Goal: Transaction & Acquisition: Book appointment/travel/reservation

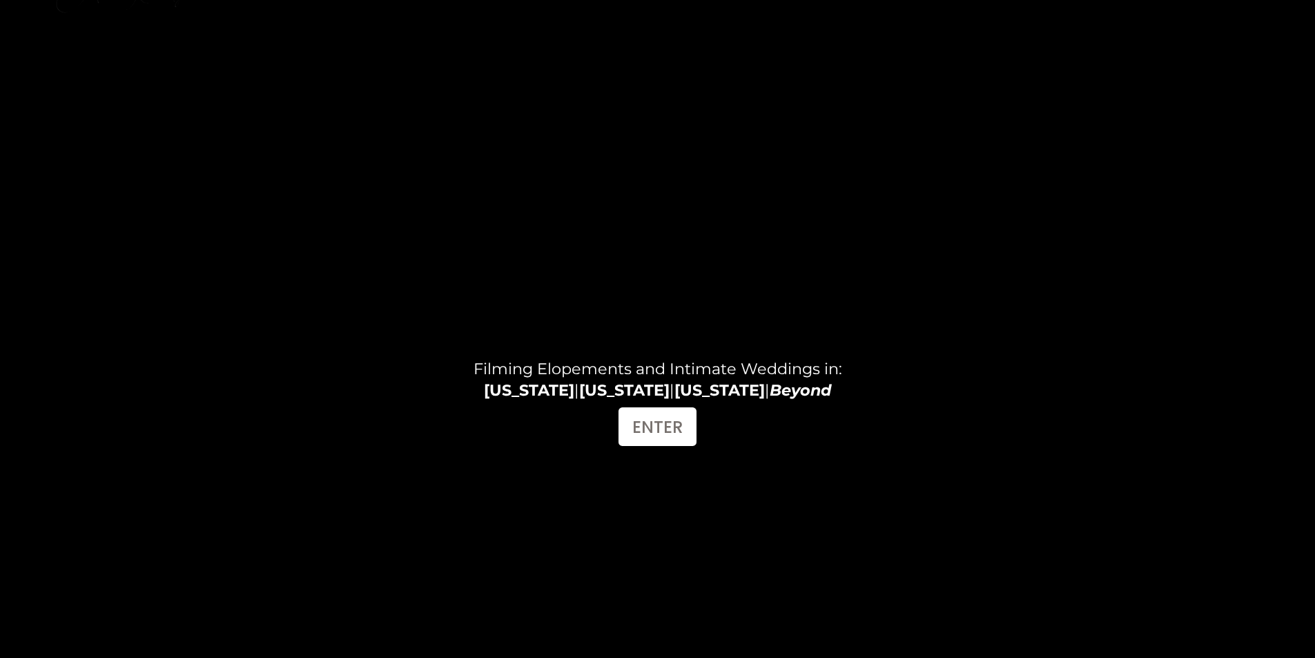
scroll to position [69, 0]
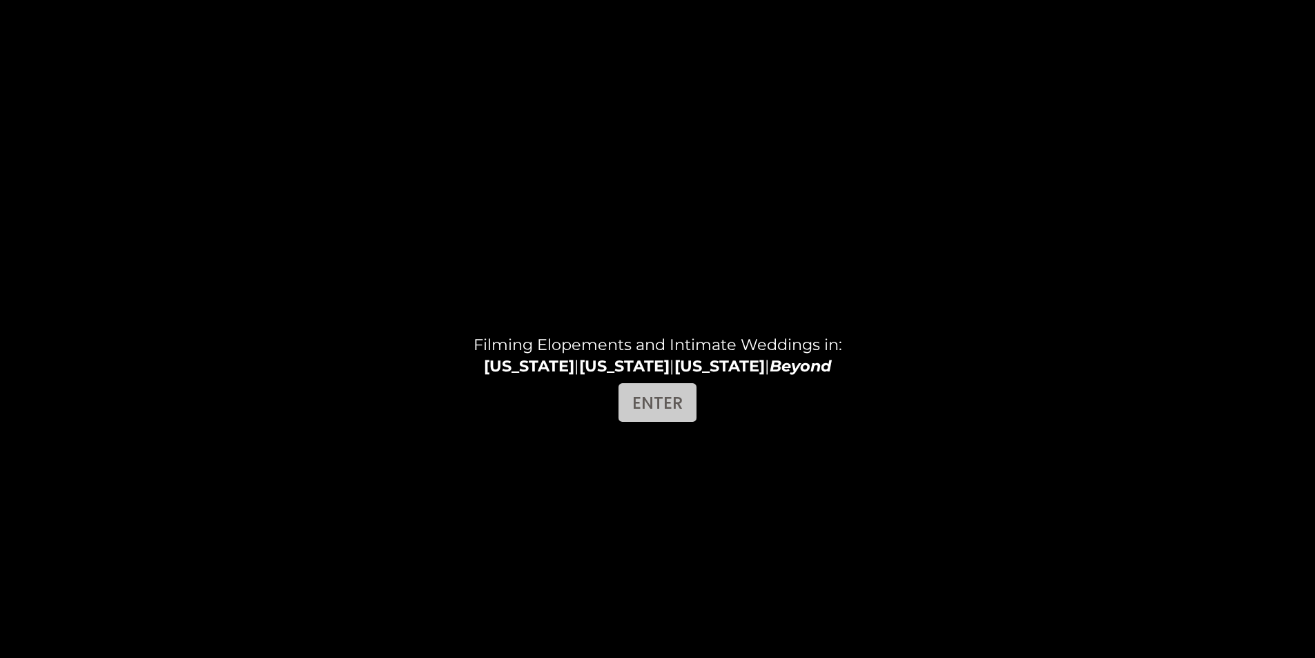
click at [672, 411] on link "ENTER" at bounding box center [658, 402] width 78 height 39
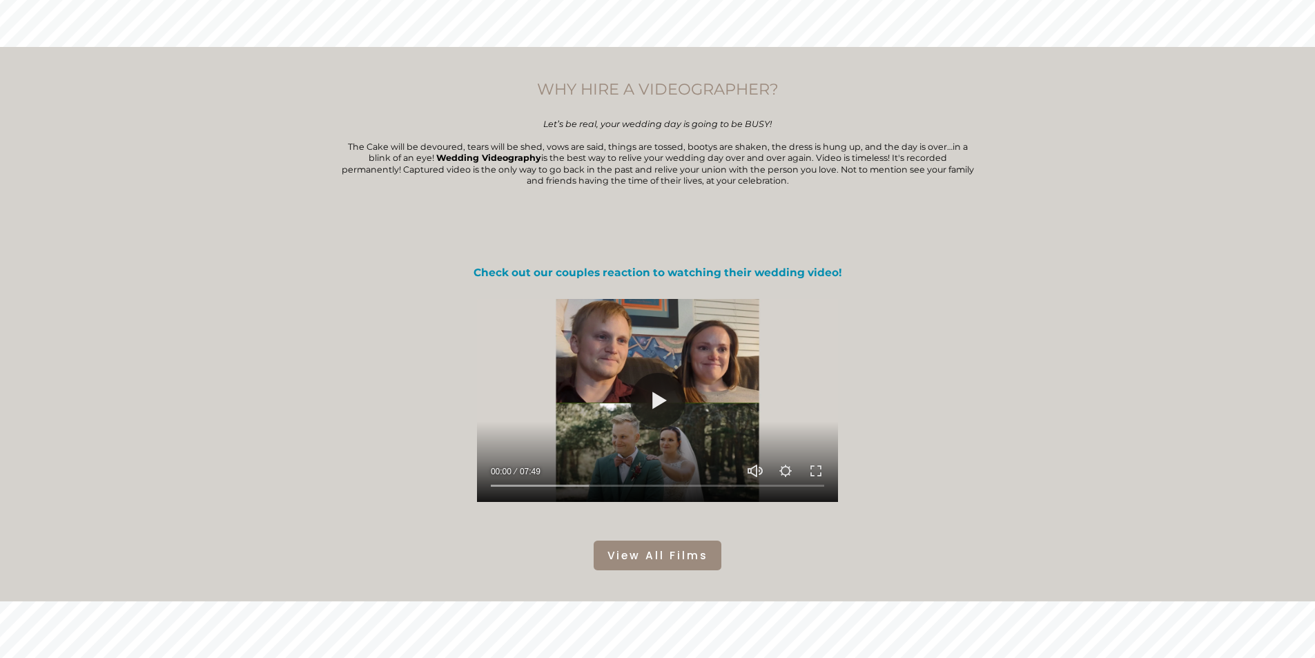
scroll to position [345, 0]
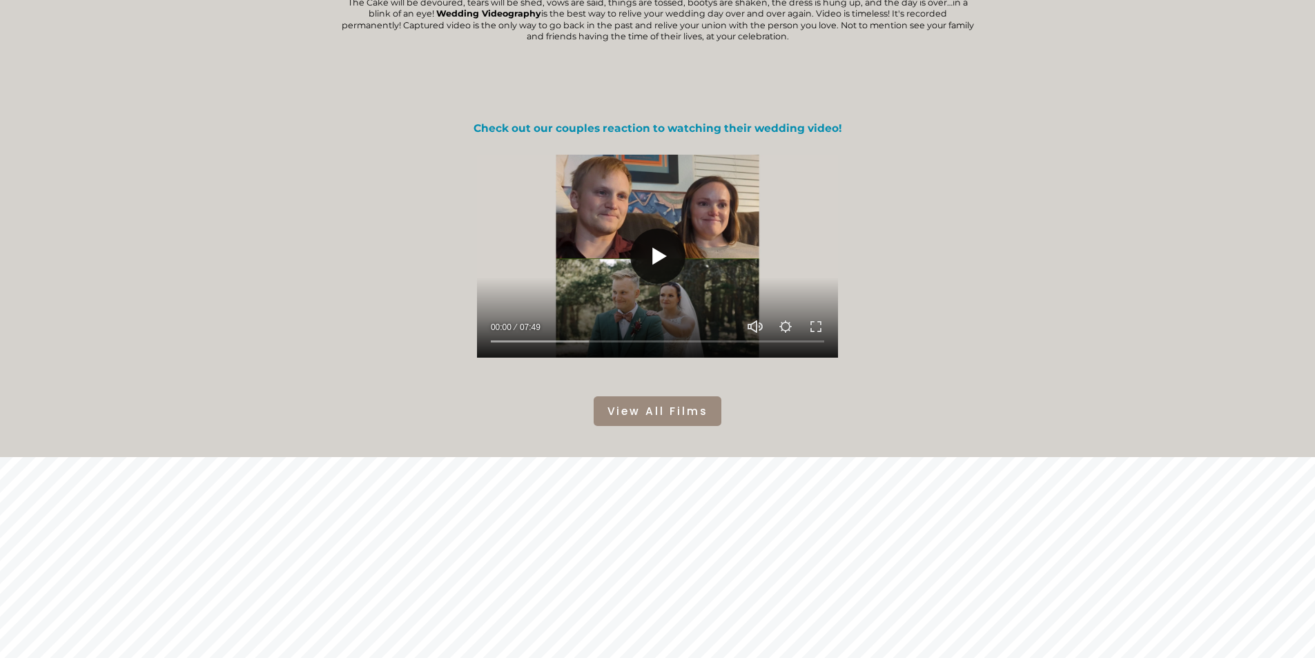
click at [675, 269] on button "Play" at bounding box center [657, 256] width 55 height 55
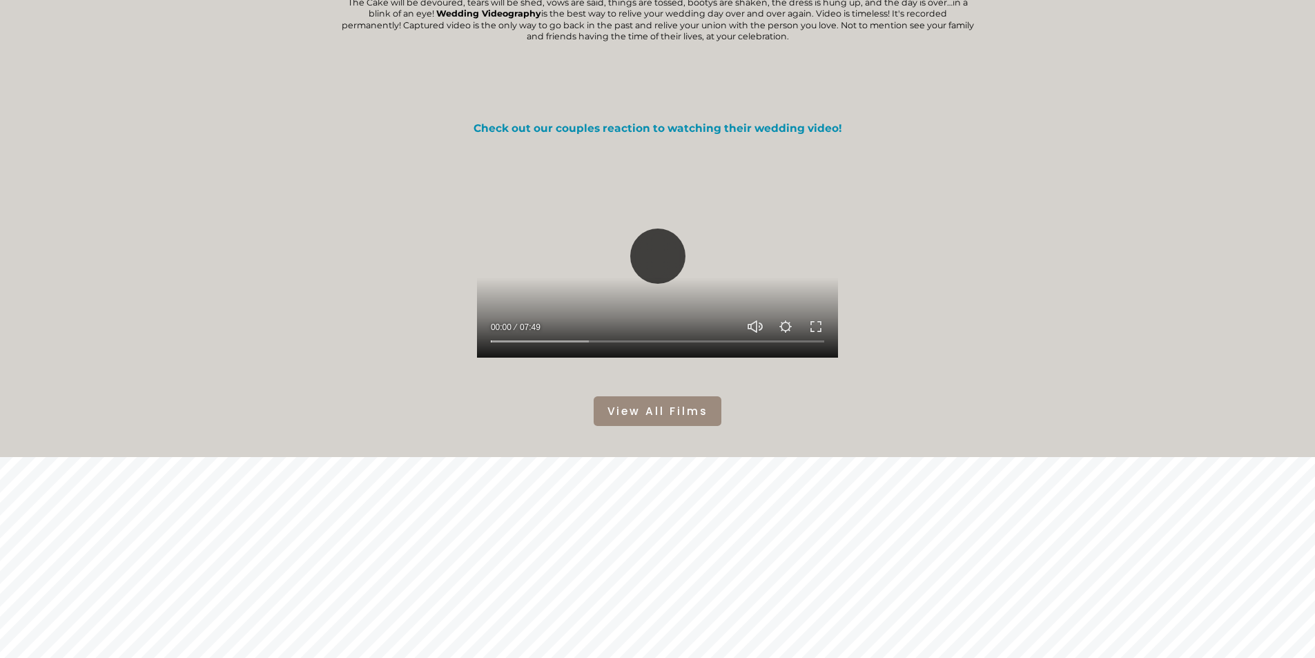
click at [670, 240] on button "Play" at bounding box center [657, 256] width 55 height 55
type input "****"
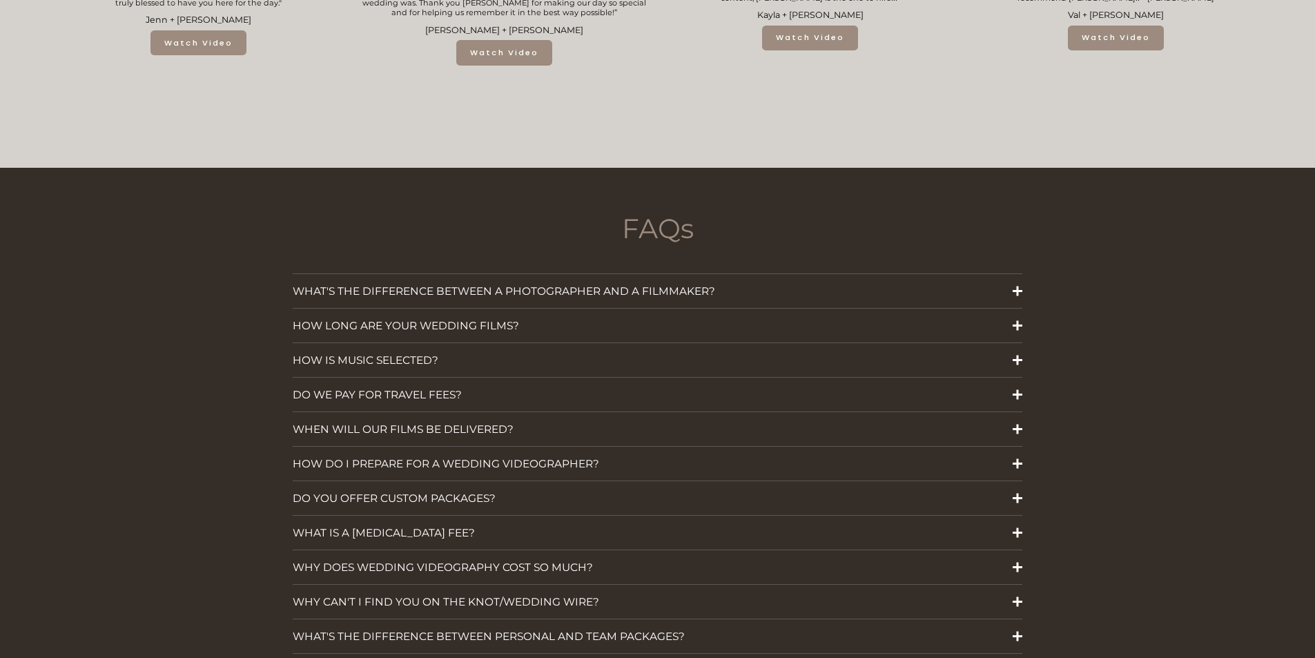
scroll to position [2027, 0]
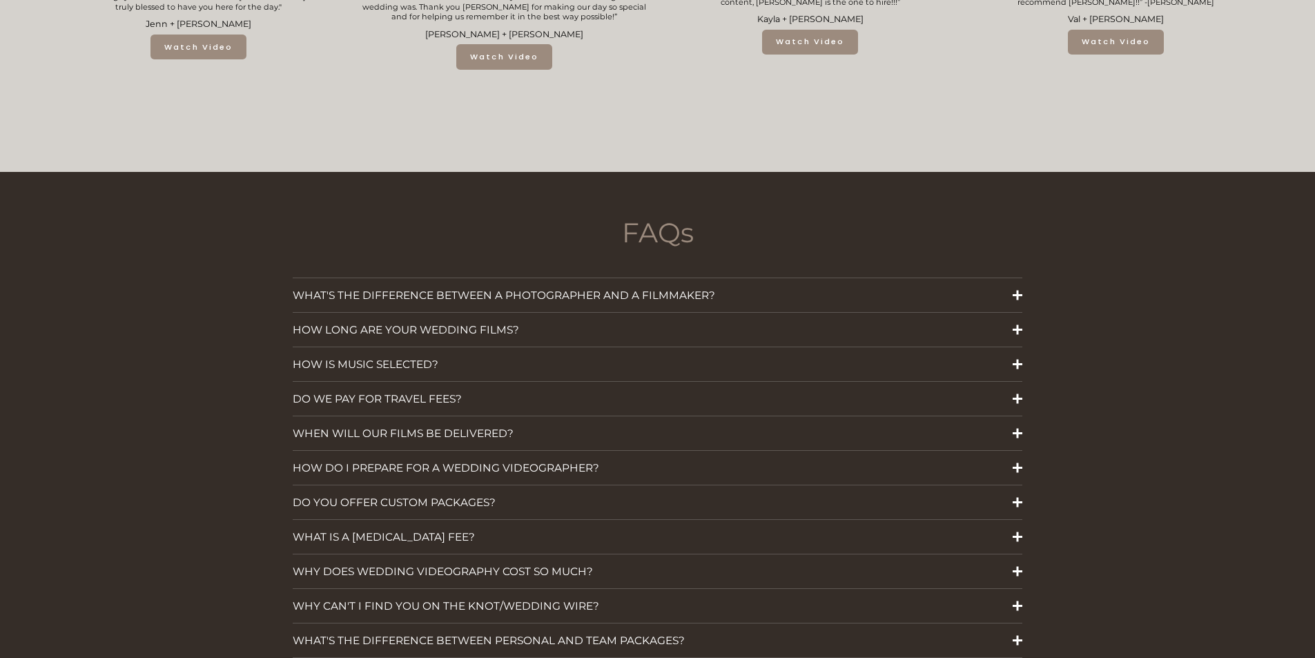
click at [643, 324] on span "HOW LONG ARE YOUR WEDDING FILMS?" at bounding box center [653, 329] width 721 height 13
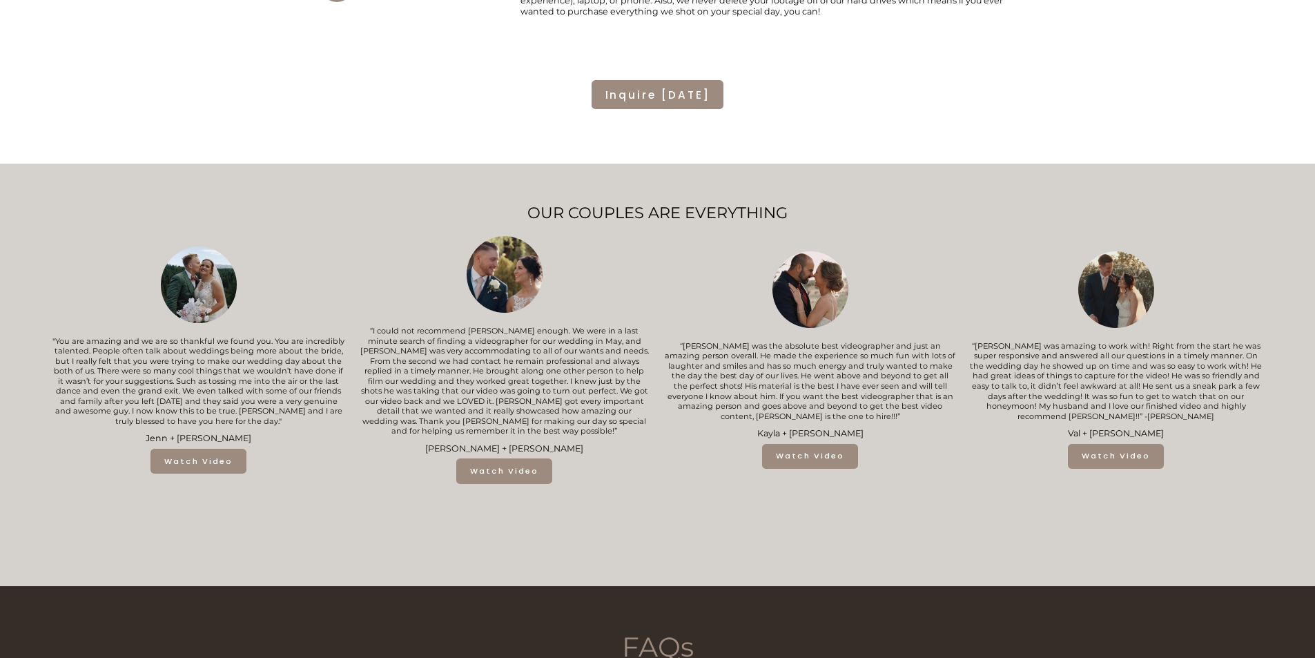
scroll to position [1544, 0]
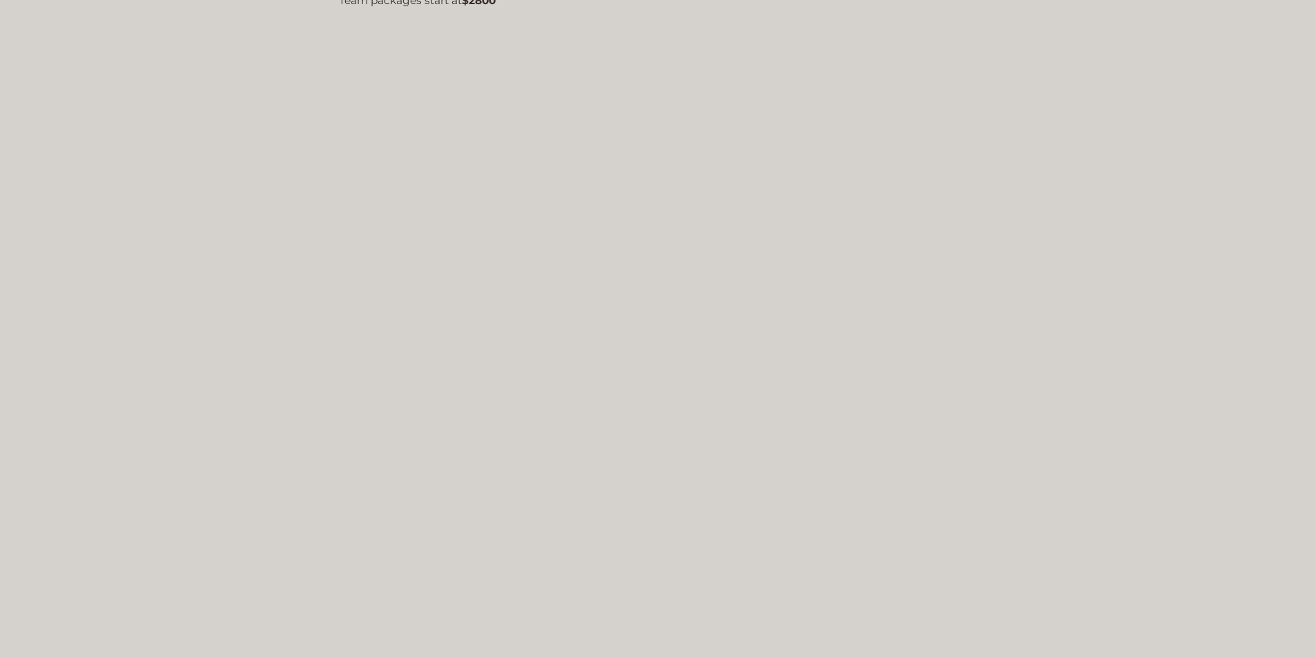
scroll to position [129, 0]
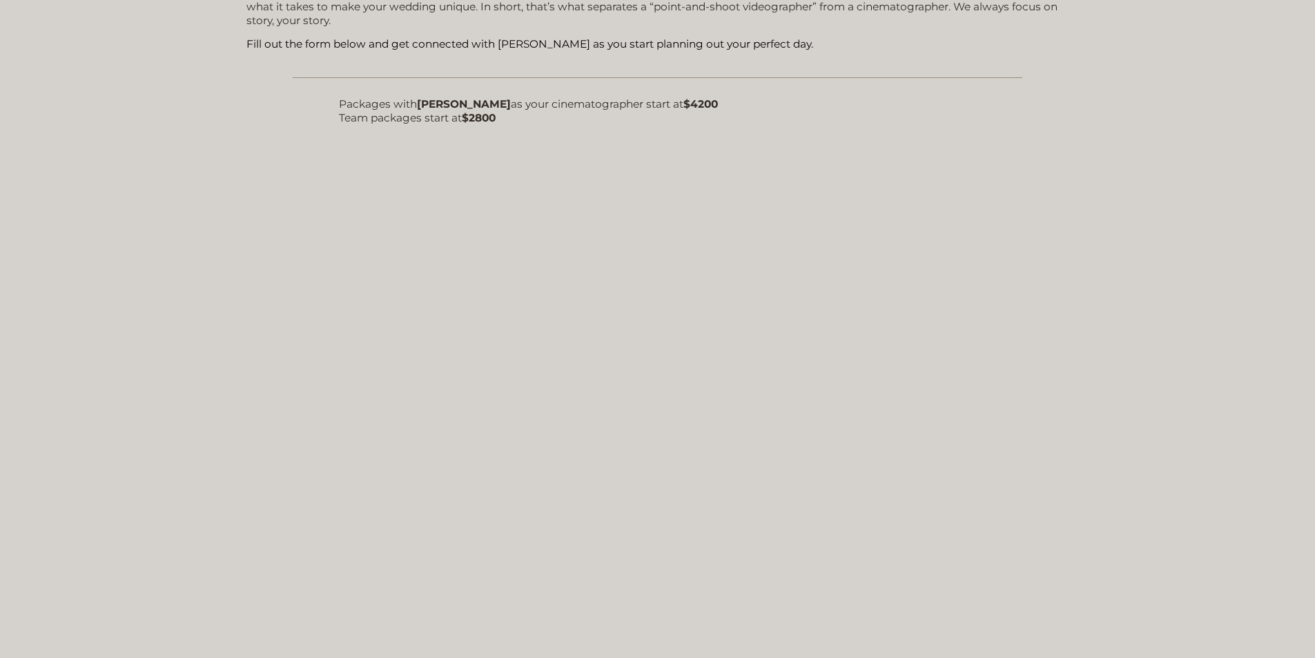
click at [436, 124] on span "Packages with [PERSON_NAME] as your cinematographer start at $4200 Team package…" at bounding box center [528, 110] width 379 height 27
click at [474, 106] on strong "[PERSON_NAME]" at bounding box center [464, 103] width 94 height 13
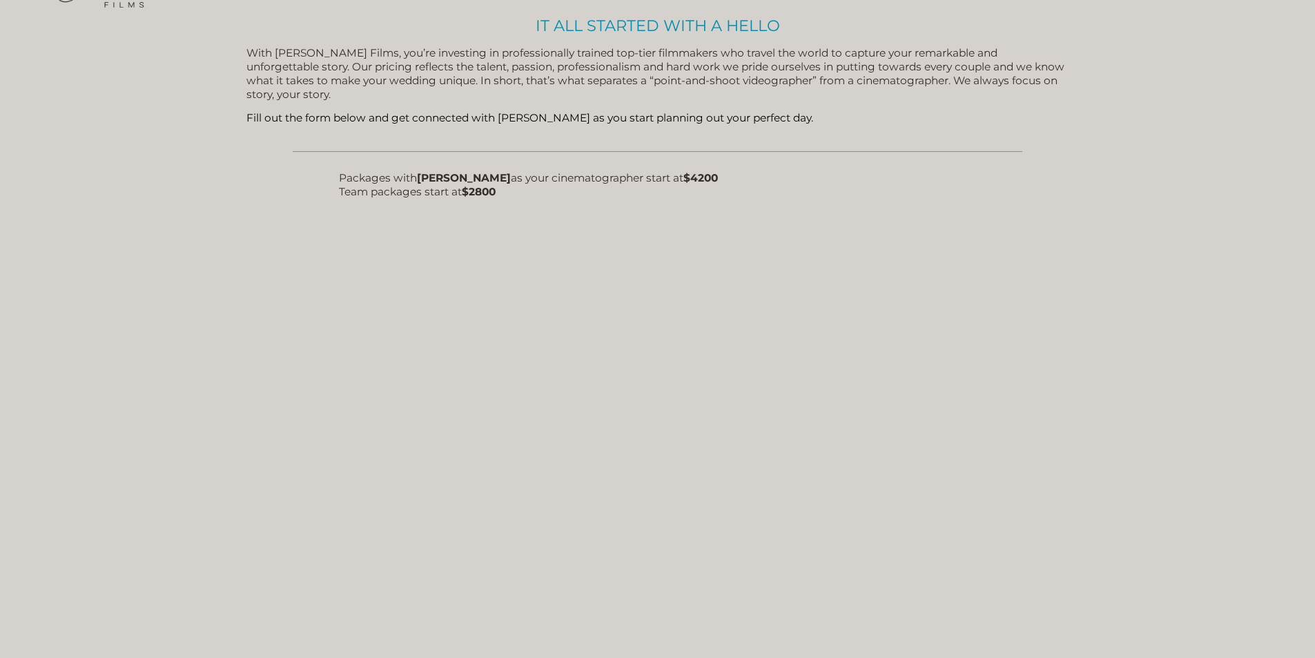
scroll to position [0, 0]
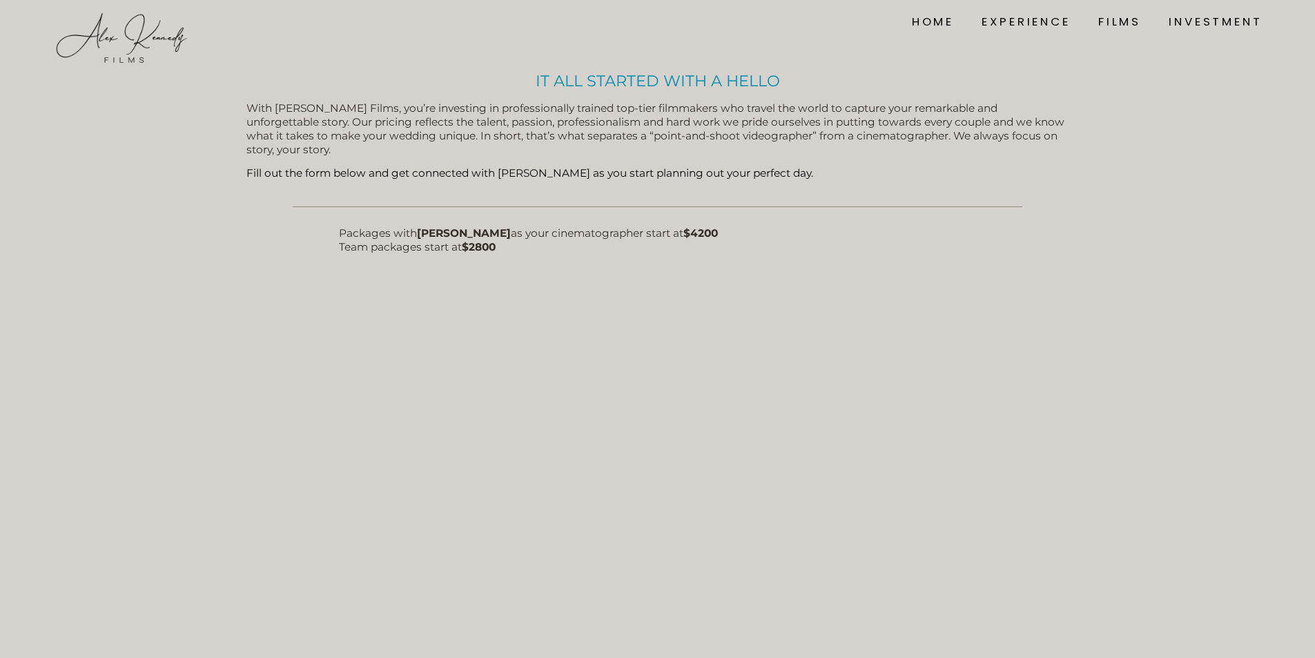
click at [928, 23] on link "HOME" at bounding box center [933, 21] width 42 height 19
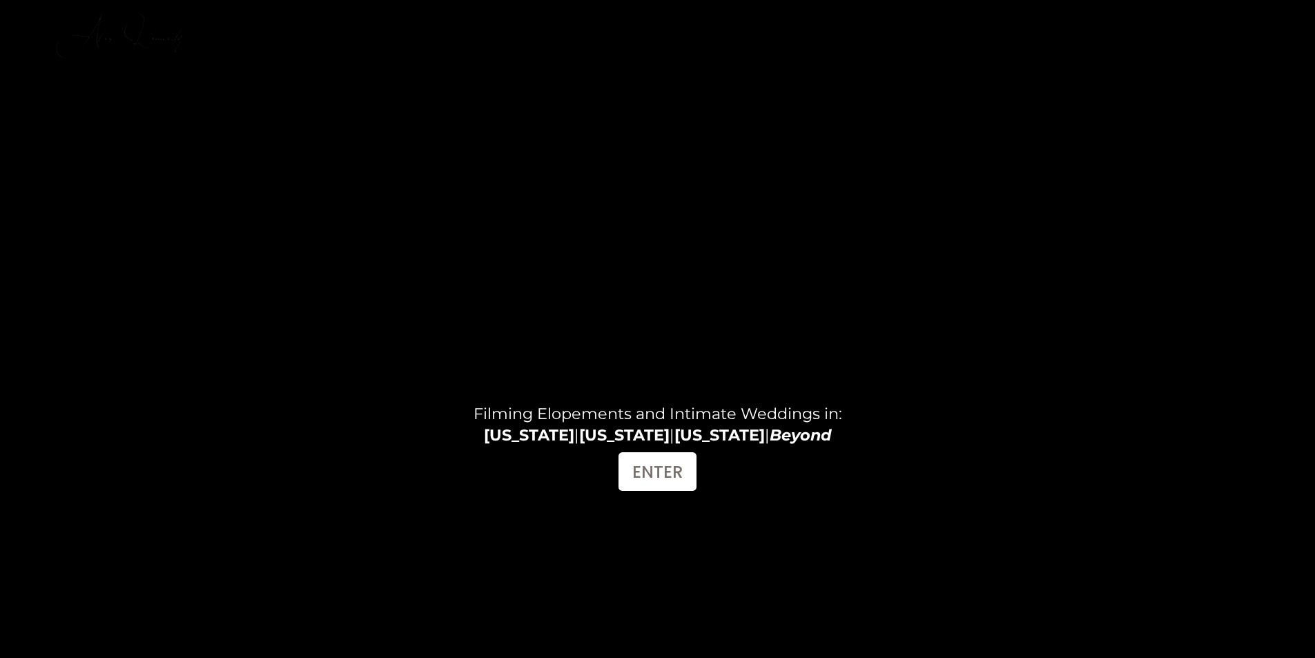
click at [1107, 26] on link "FILMS" at bounding box center [1119, 21] width 43 height 19
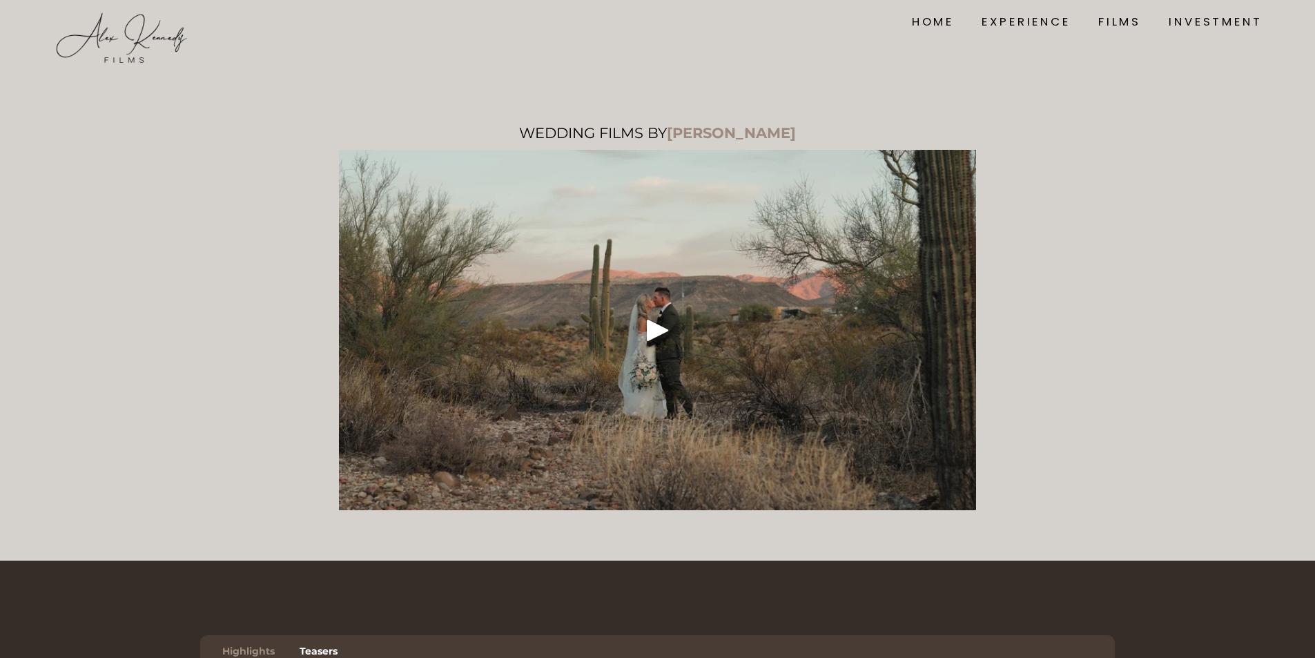
click at [652, 336] on div "Play" at bounding box center [657, 329] width 33 height 33
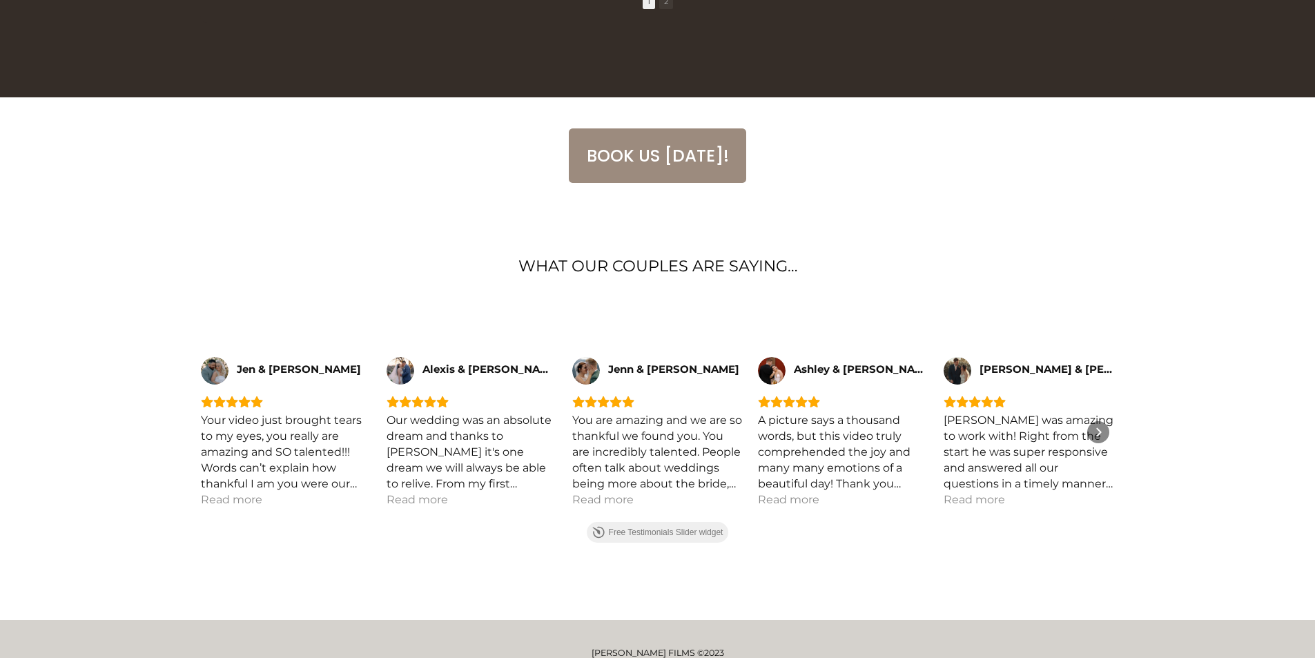
scroll to position [1234, 0]
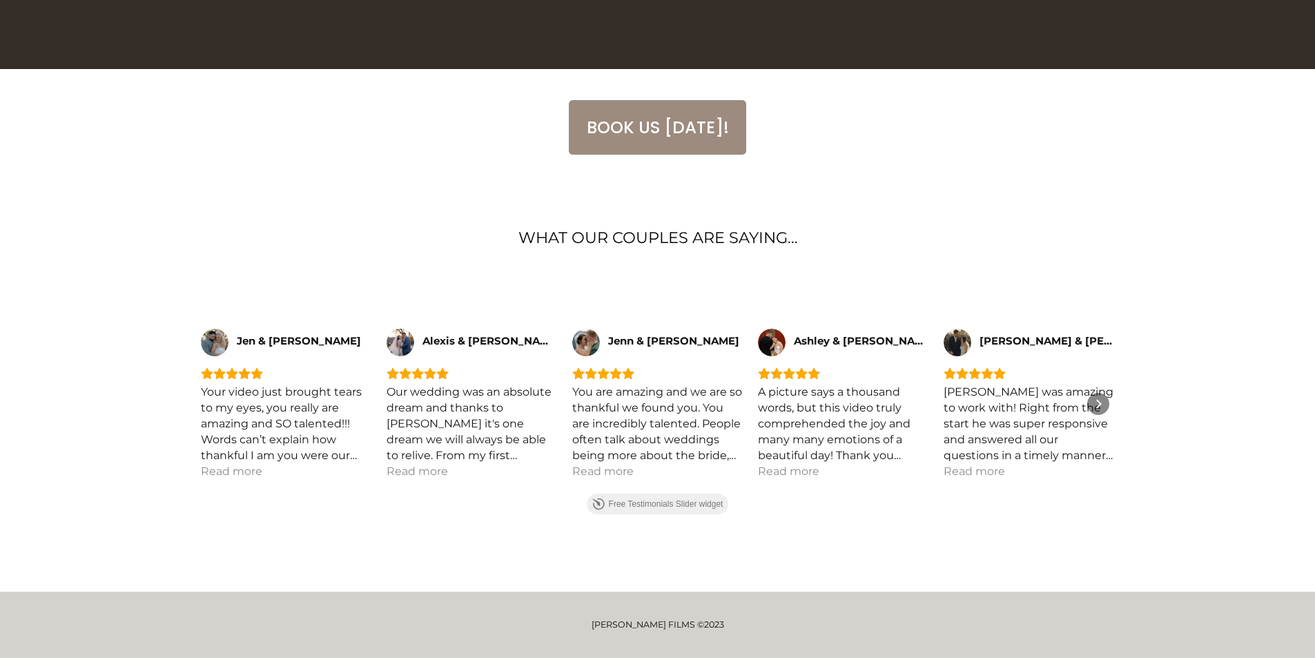
click at [649, 369] on div "Rating: 5.0 out of 5" at bounding box center [657, 373] width 171 height 12
click at [601, 424] on div "You are amazing and we are so thankful we found you. You are incredibly talente…" at bounding box center [657, 423] width 171 height 79
click at [674, 327] on div "Jen & Chris Your video just brought tears to my eyes, you really are amazing an…" at bounding box center [657, 424] width 915 height 336
click at [654, 345] on span "Jenn & Zach" at bounding box center [673, 341] width 131 height 12
click at [634, 432] on div "You are amazing and we are so thankful we found you. You are incredibly talente…" at bounding box center [657, 423] width 171 height 79
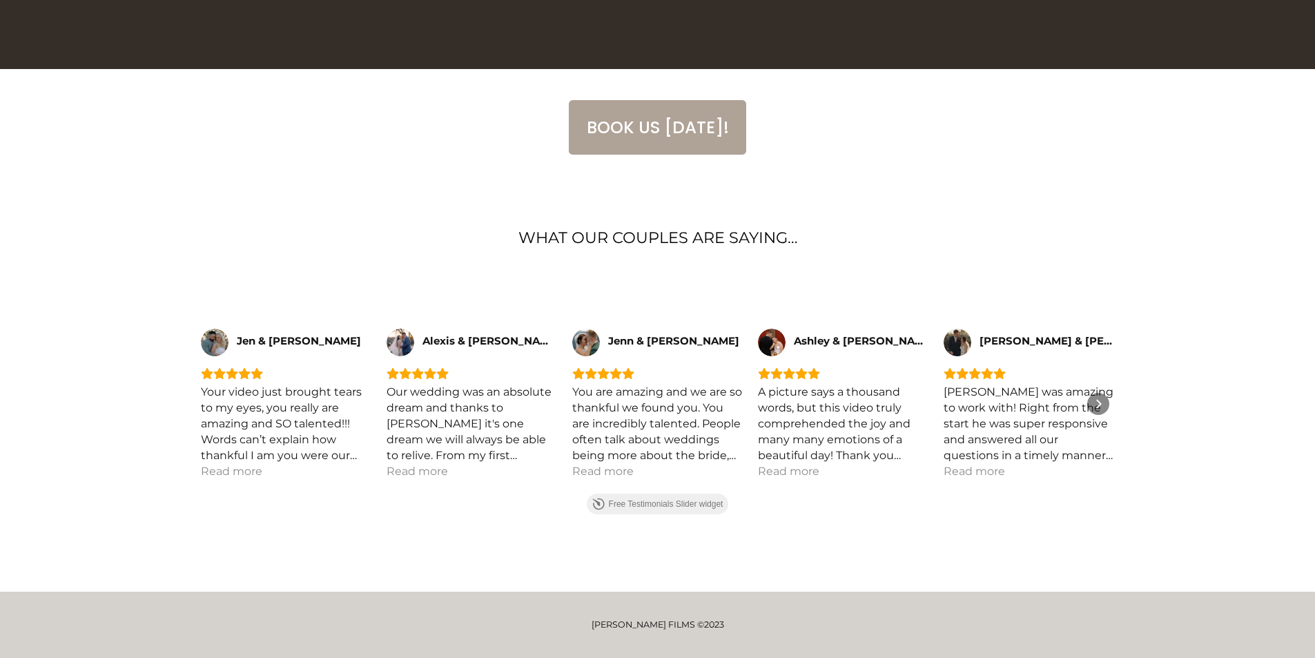
click at [649, 126] on link "BOOK US TODAY!" at bounding box center [657, 127] width 177 height 55
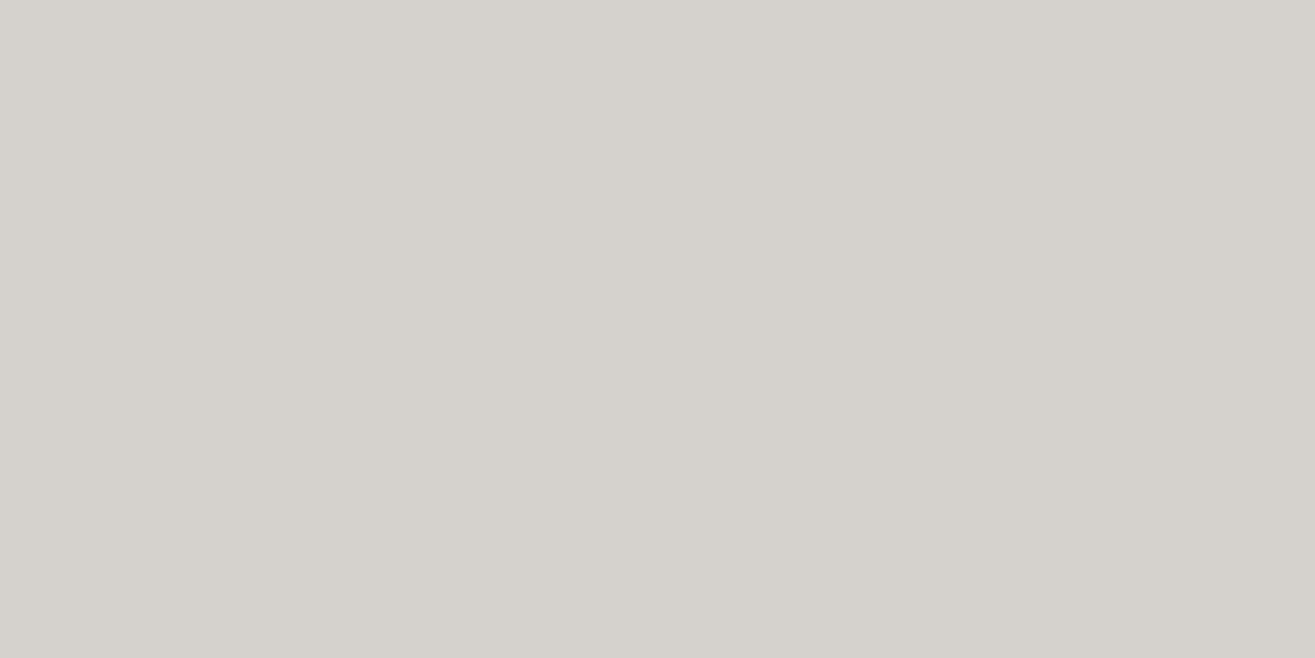
scroll to position [819, 0]
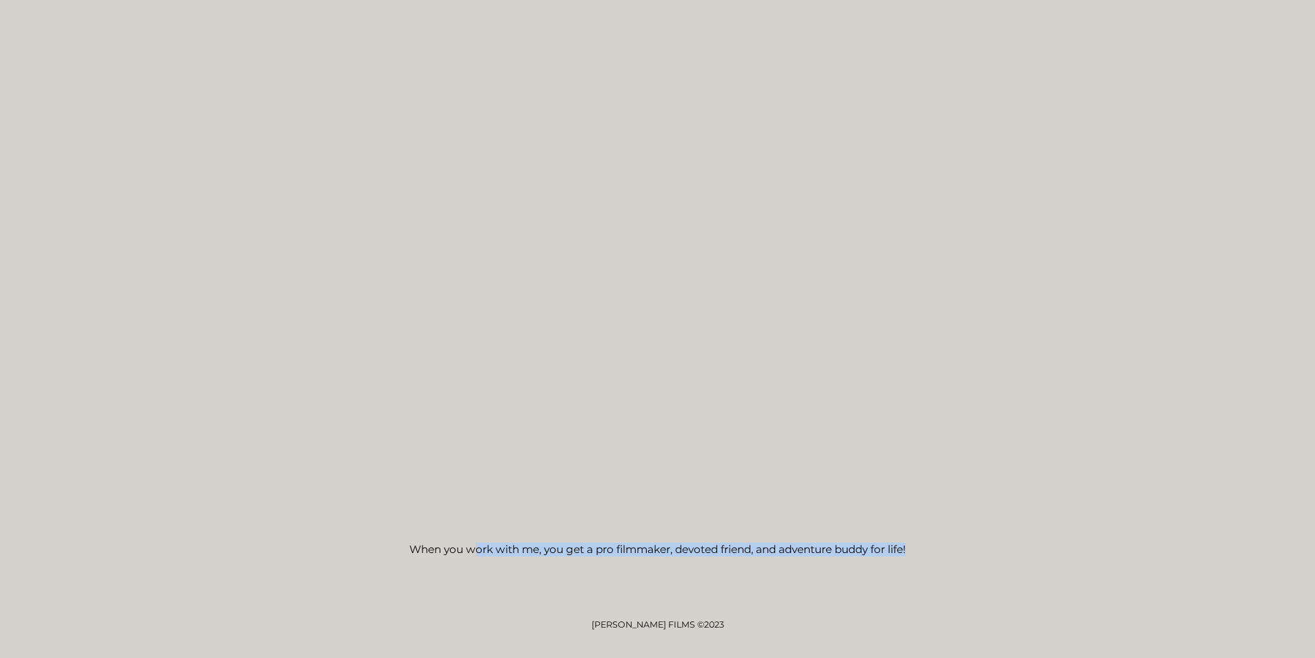
drag, startPoint x: 474, startPoint y: 549, endPoint x: 933, endPoint y: 550, distance: 458.4
click at [933, 550] on p "When you work with me, you get a pro filmmaker, devoted friend, and adventure b…" at bounding box center [657, 550] width 822 height 14
drag, startPoint x: 588, startPoint y: 625, endPoint x: 693, endPoint y: 628, distance: 105.7
click at [693, 628] on p "[PERSON_NAME] FILMS ©2023" at bounding box center [657, 624] width 1099 height 11
copy p "[PERSON_NAME] FILMS"
